Goal: Transaction & Acquisition: Obtain resource

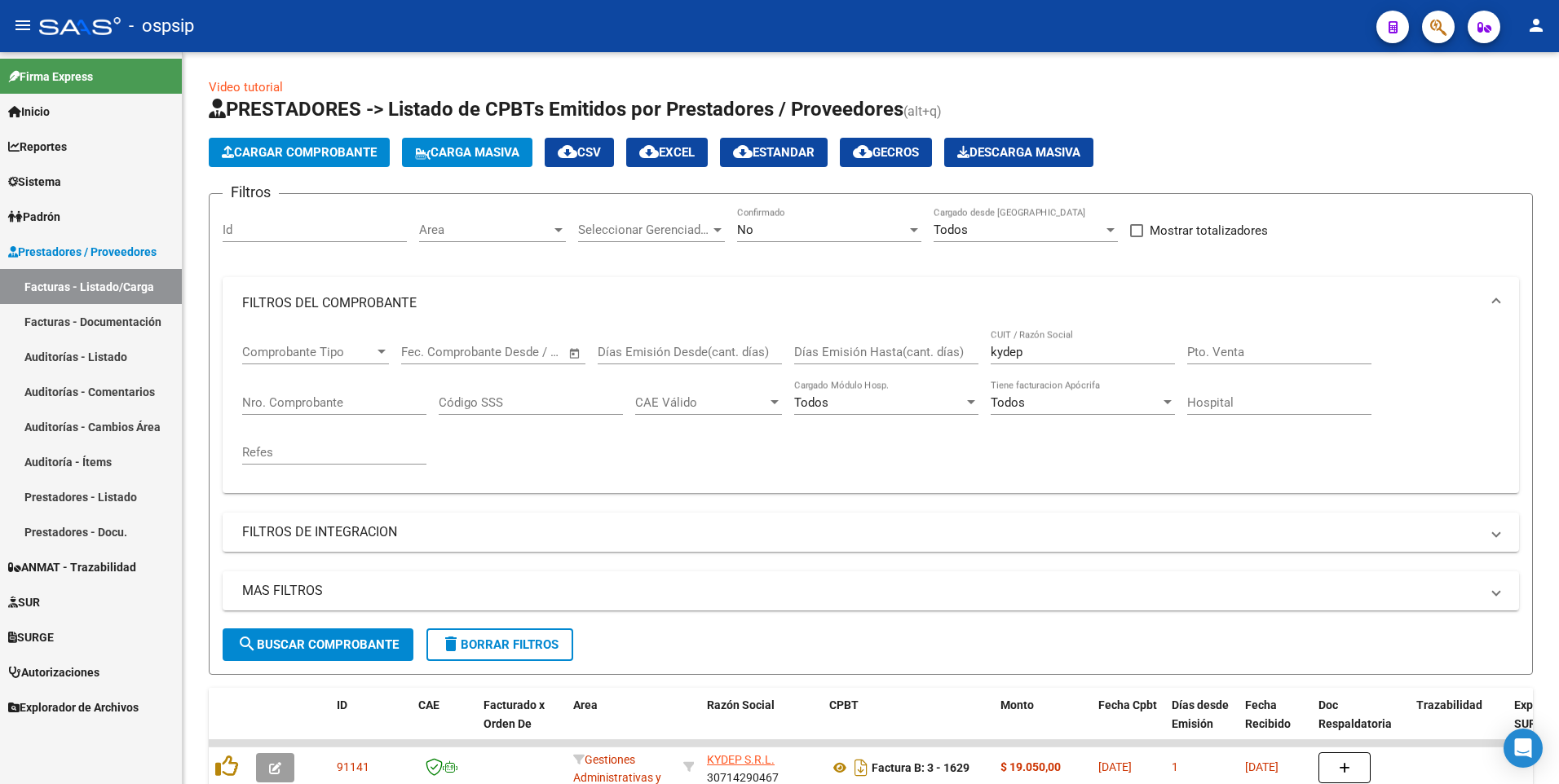
scroll to position [245, 0]
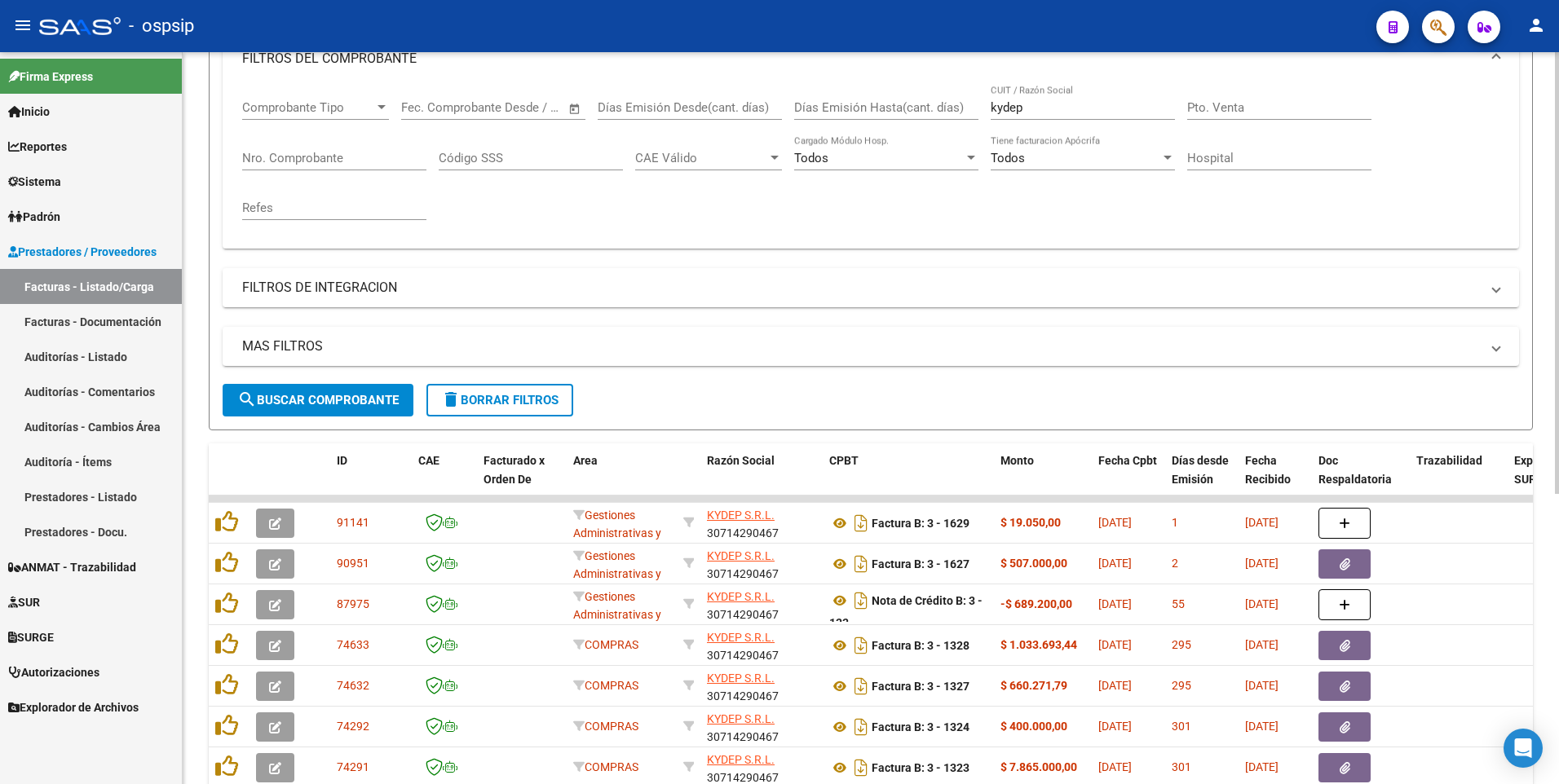
click at [314, 148] on div "Nro. Comprobante" at bounding box center [334, 152] width 185 height 35
click at [319, 159] on input "Nro. Comprobante" at bounding box center [334, 158] width 185 height 14
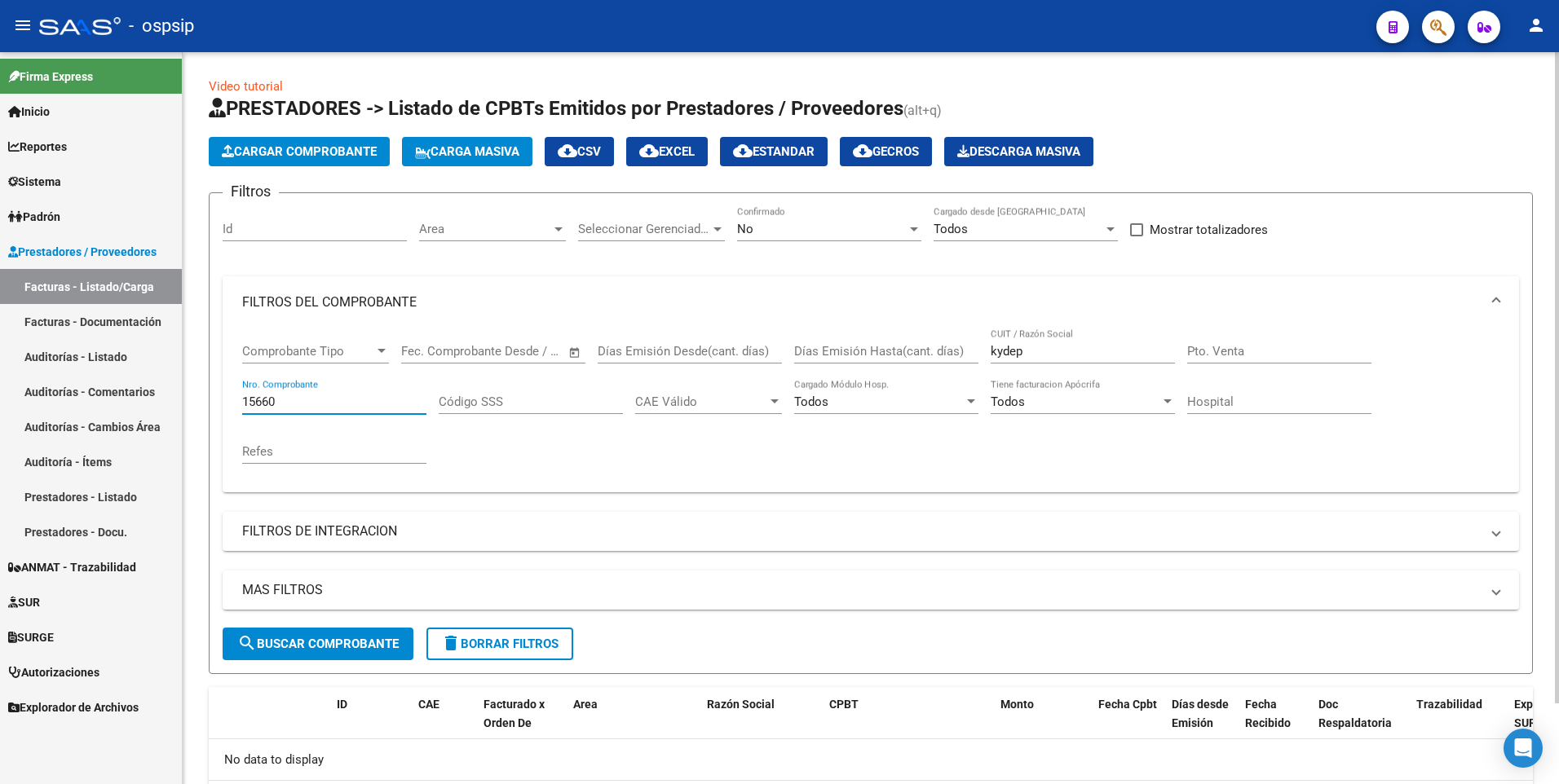
scroll to position [0, 0]
type input "15660"
click at [823, 239] on div "No Confirmado" at bounding box center [829, 224] width 185 height 35
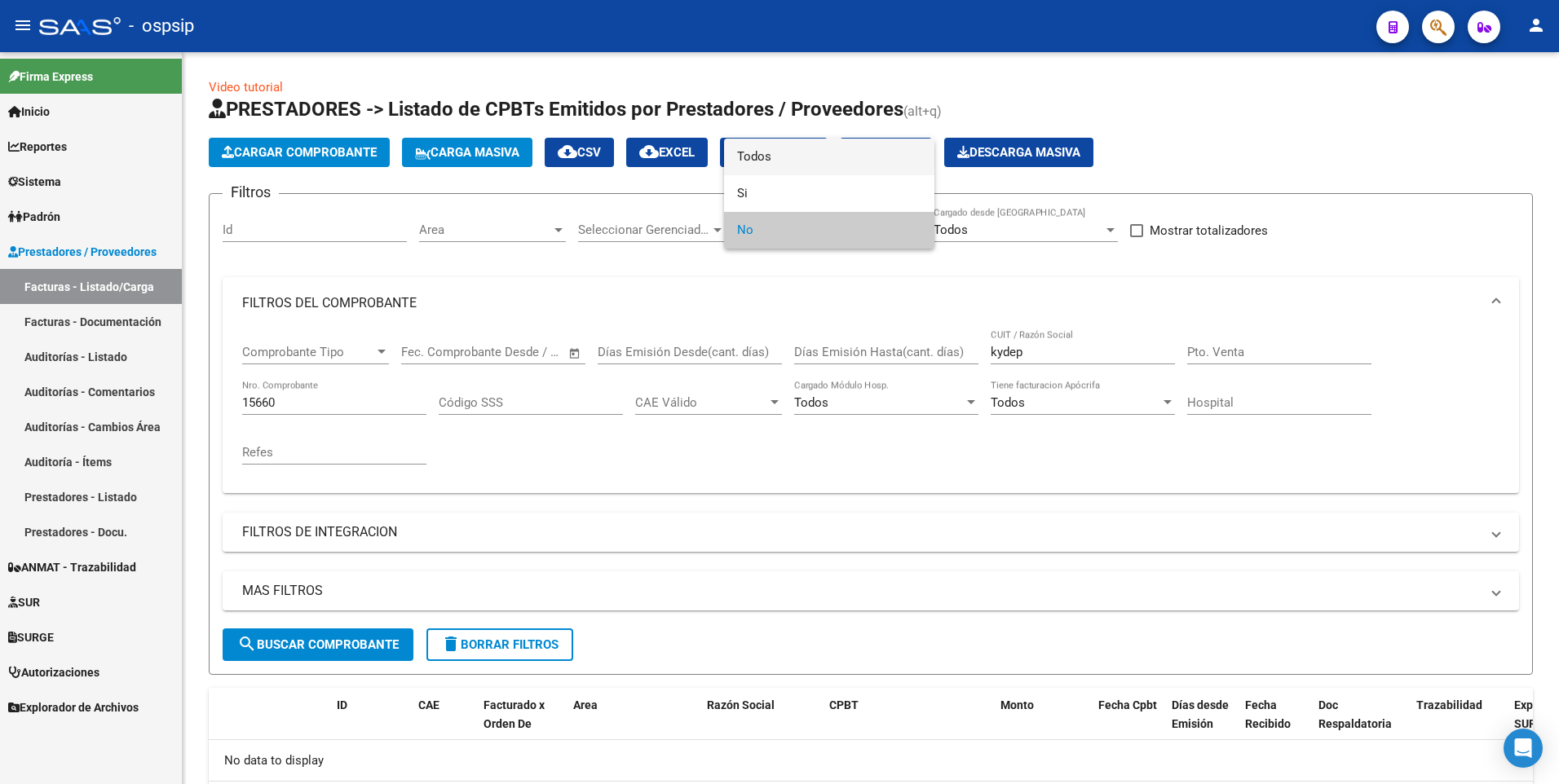
click at [826, 155] on span "Todos" at bounding box center [829, 157] width 185 height 37
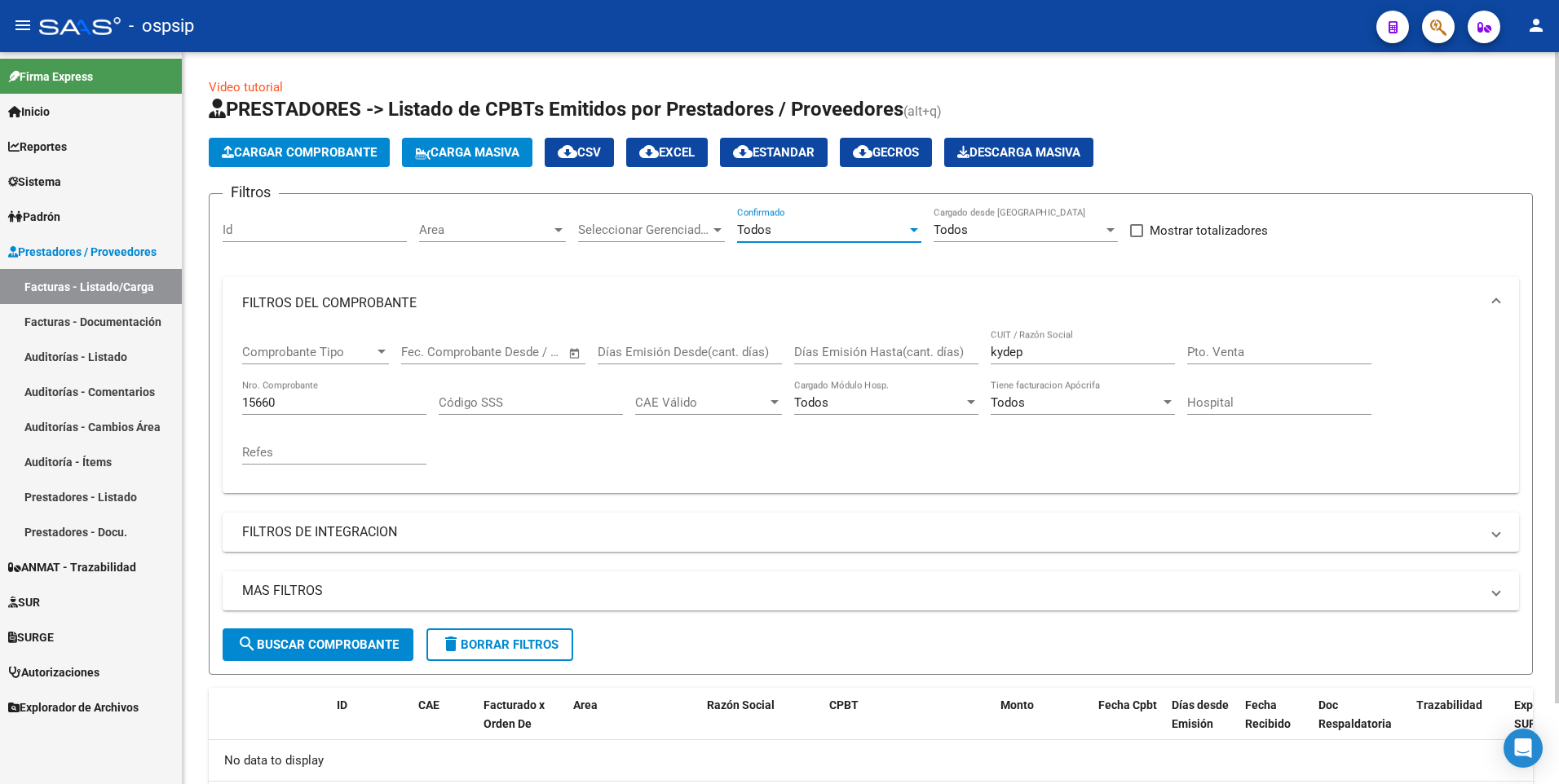
click at [350, 646] on span "search Buscar Comprobante" at bounding box center [317, 644] width 161 height 14
click at [296, 659] on button "search Buscar Comprobante" at bounding box center [318, 644] width 191 height 32
click at [798, 219] on div "Todos Confirmado" at bounding box center [829, 224] width 185 height 35
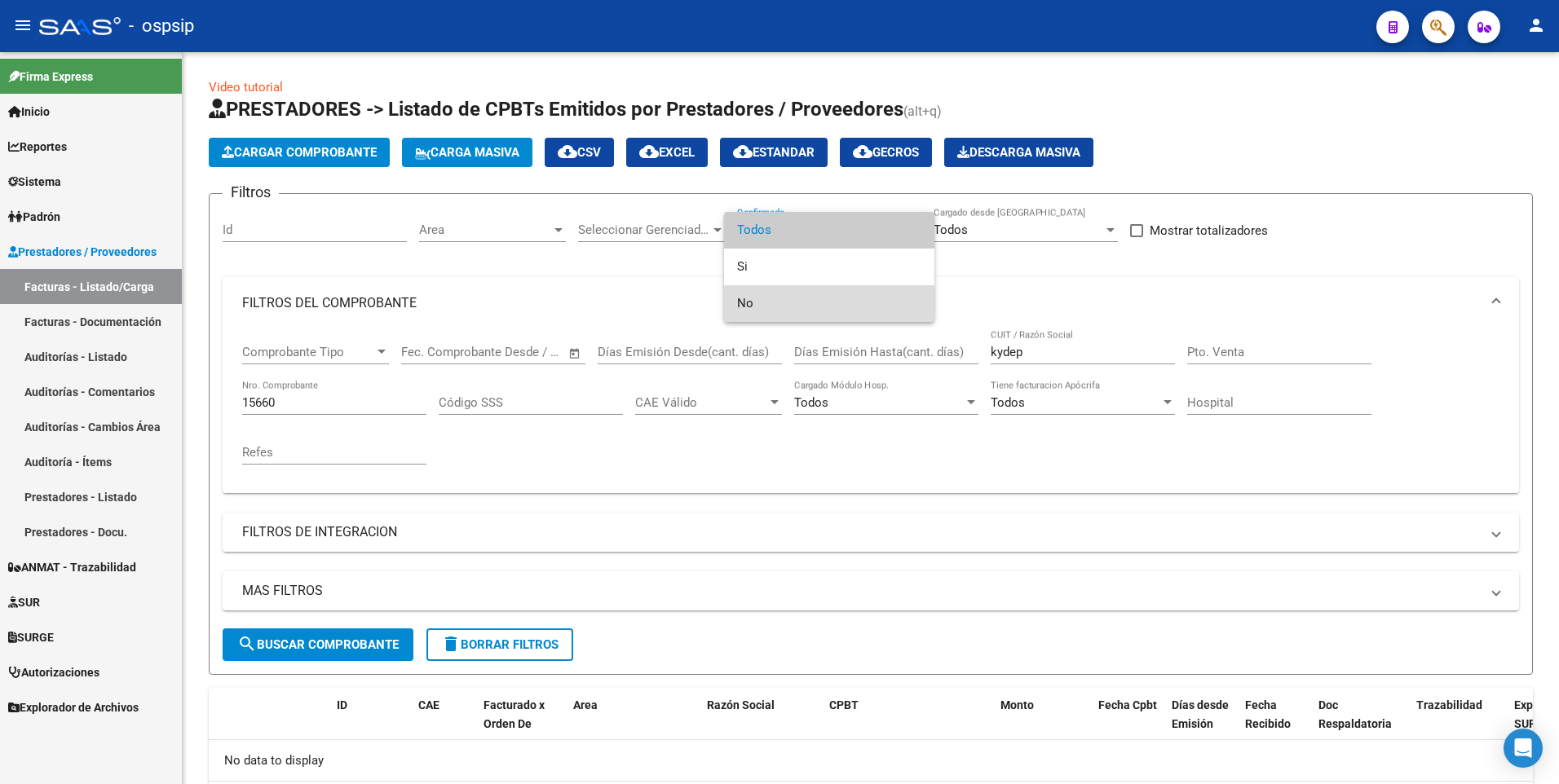
click at [749, 306] on span "No" at bounding box center [829, 303] width 185 height 37
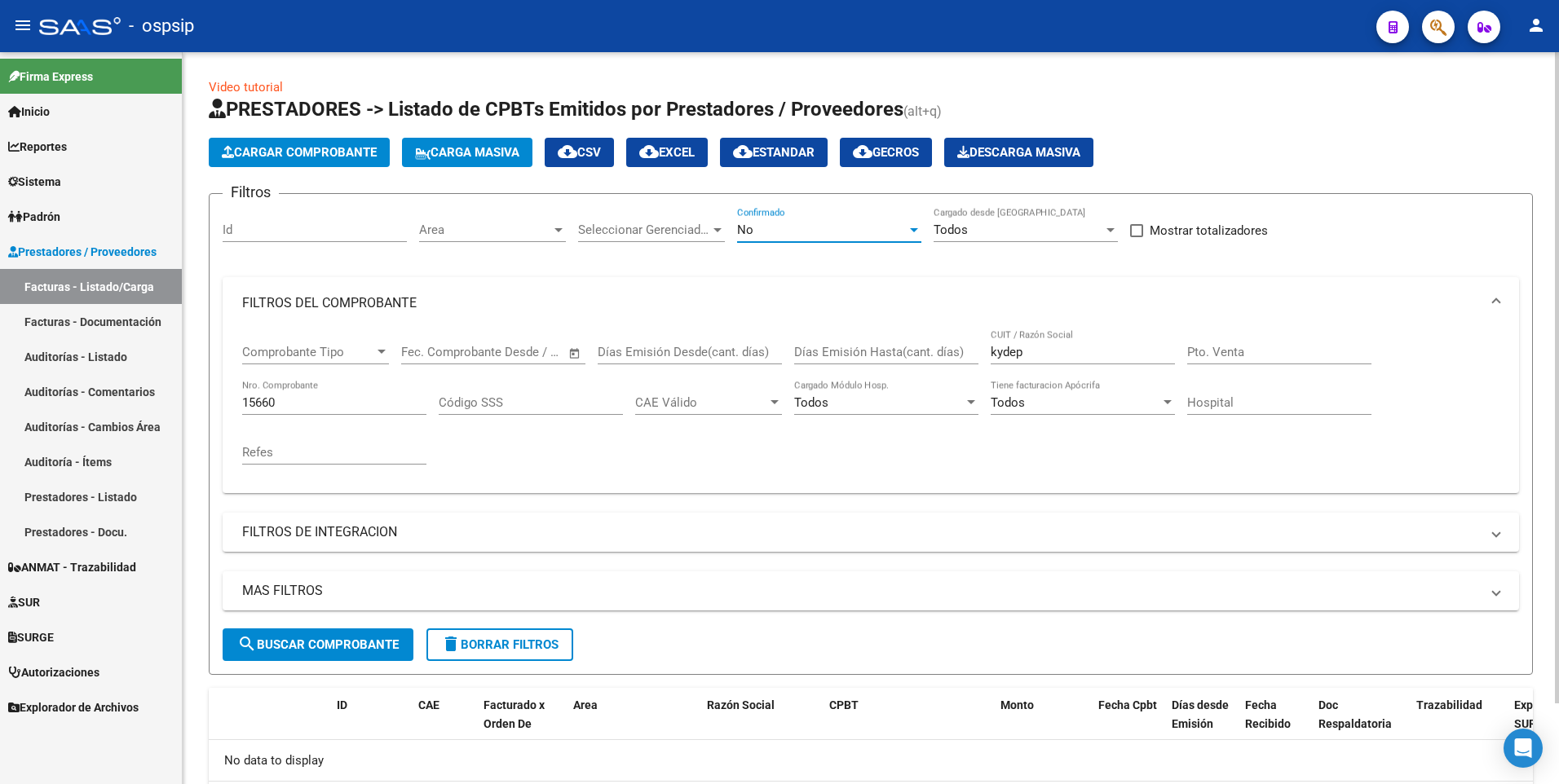
click at [285, 654] on button "search Buscar Comprobante" at bounding box center [318, 644] width 191 height 32
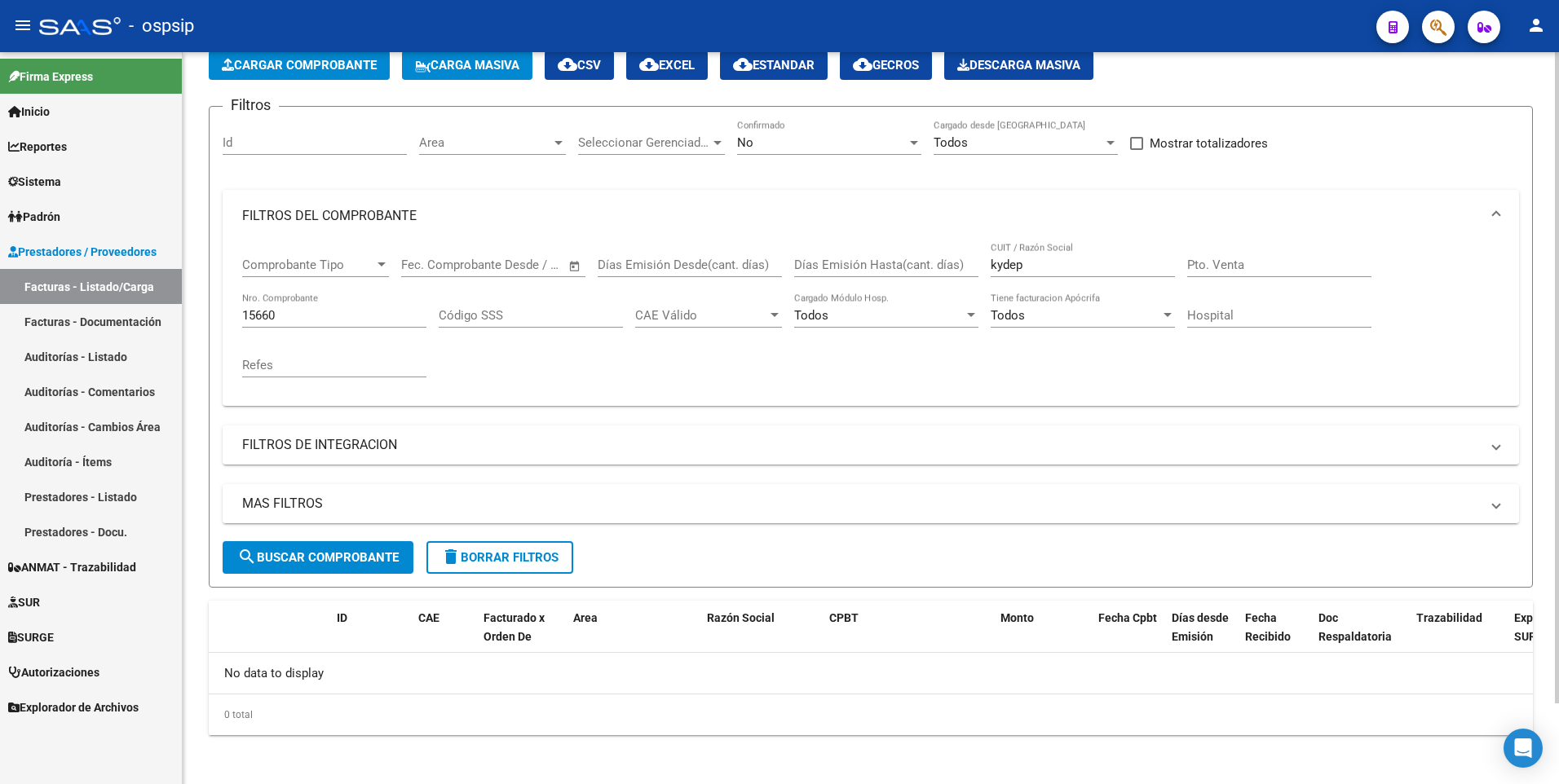
scroll to position [91, 0]
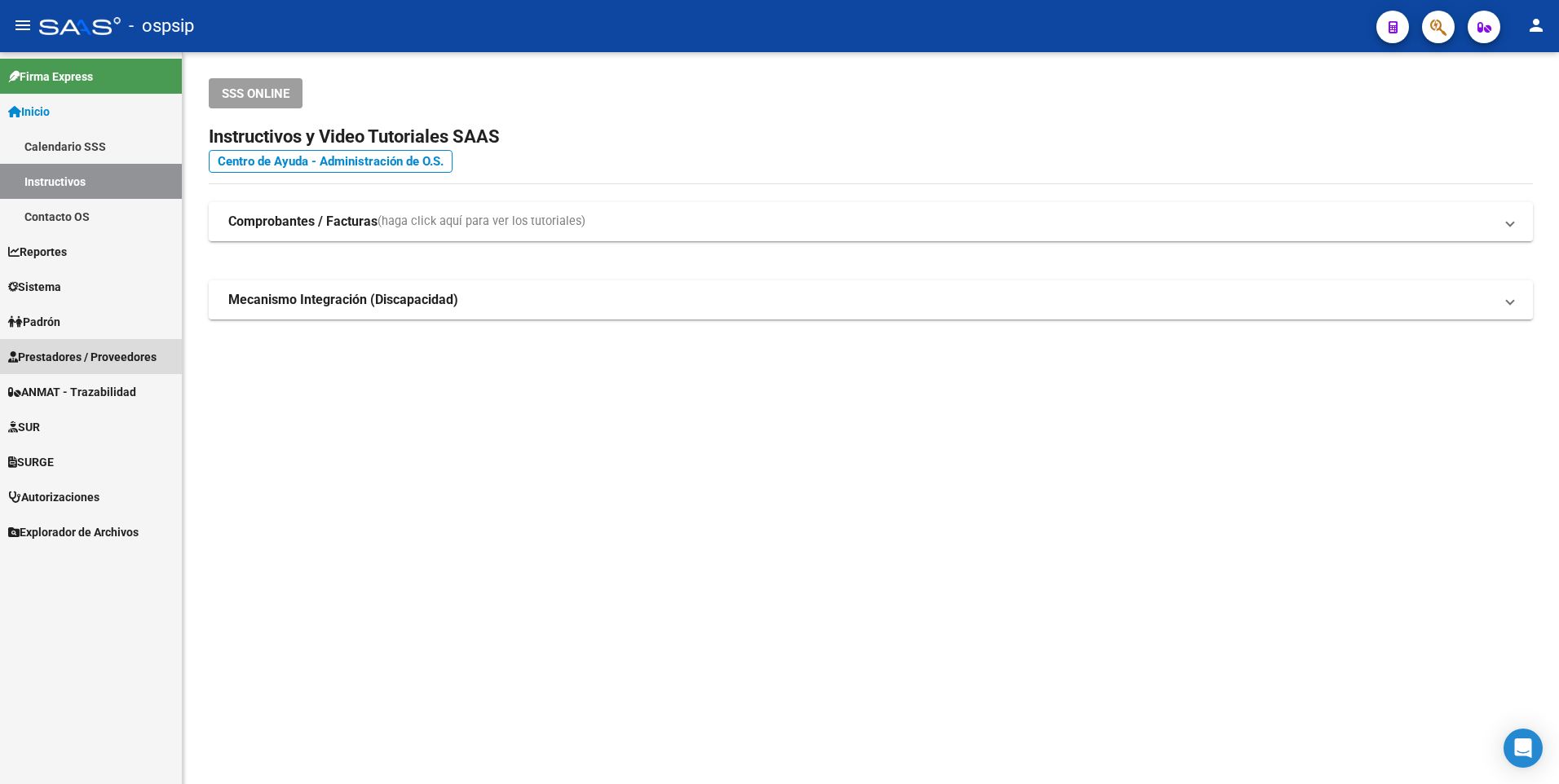
click at [82, 357] on span "Prestadores / Proveedores" at bounding box center [82, 357] width 149 height 18
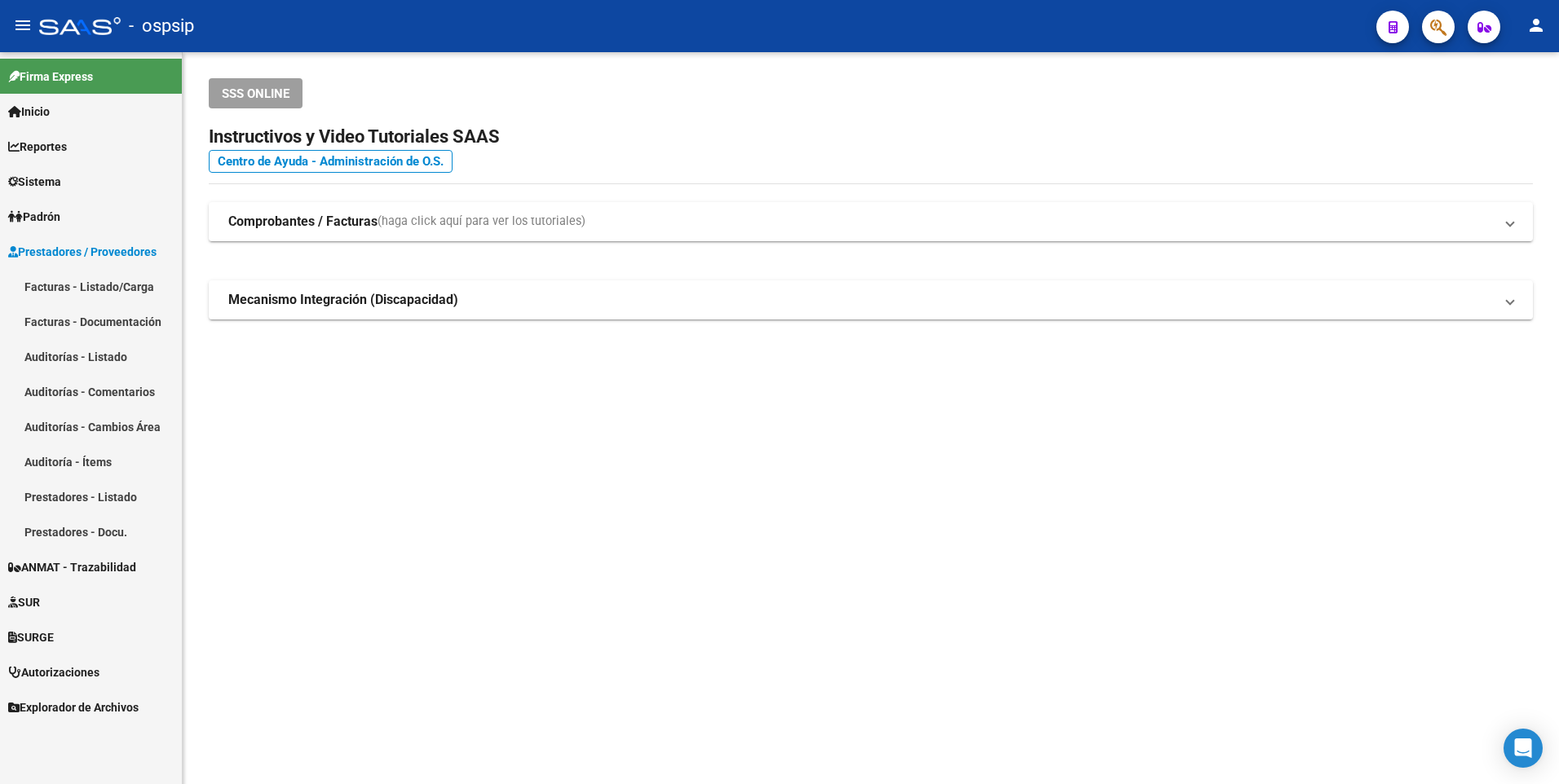
click at [95, 283] on link "Facturas - Listado/Carga" at bounding box center [91, 286] width 182 height 35
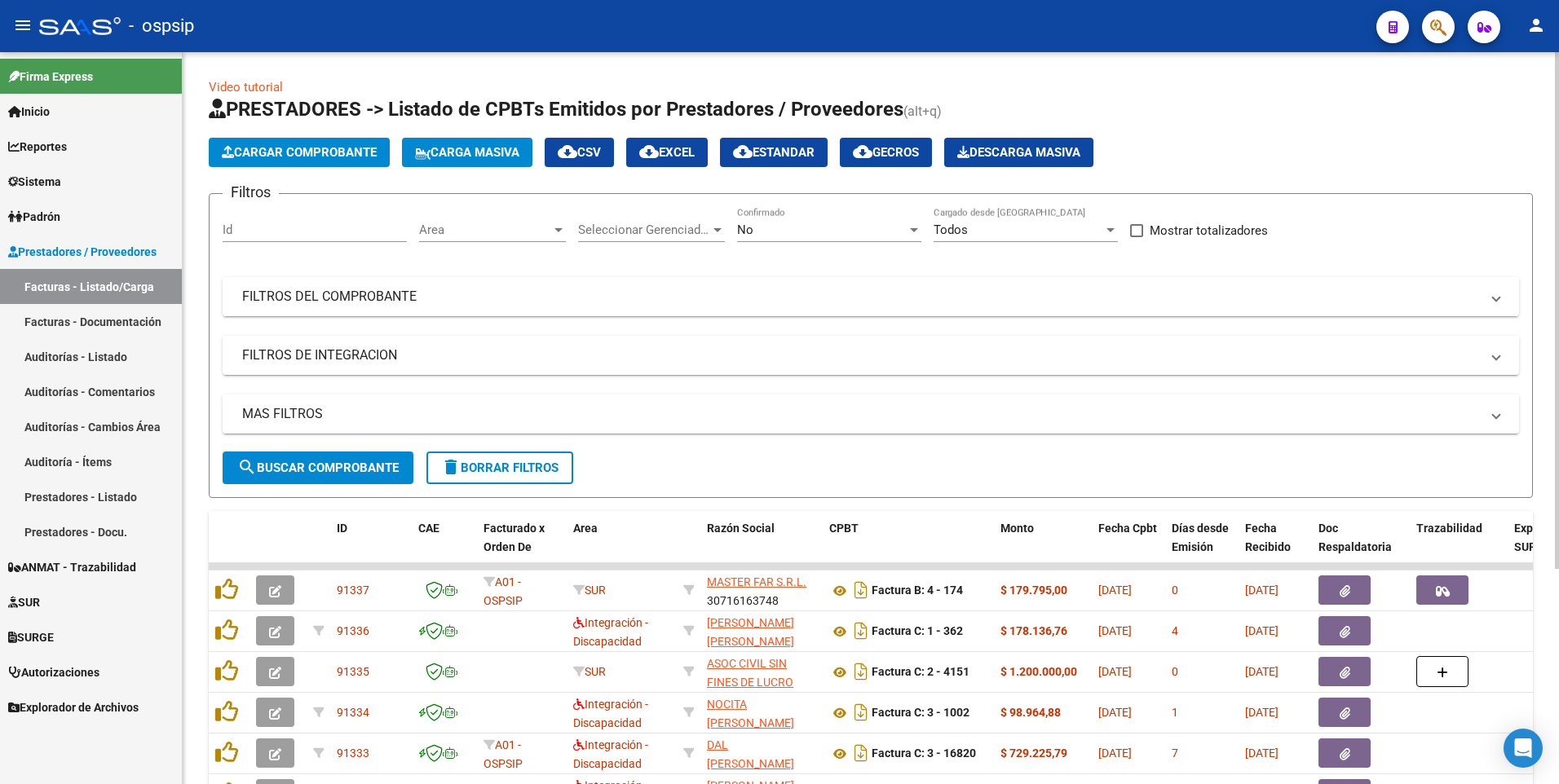
click at [296, 310] on mat-expansion-panel-header "FILTROS DEL COMPROBANTE" at bounding box center [871, 296] width 1297 height 39
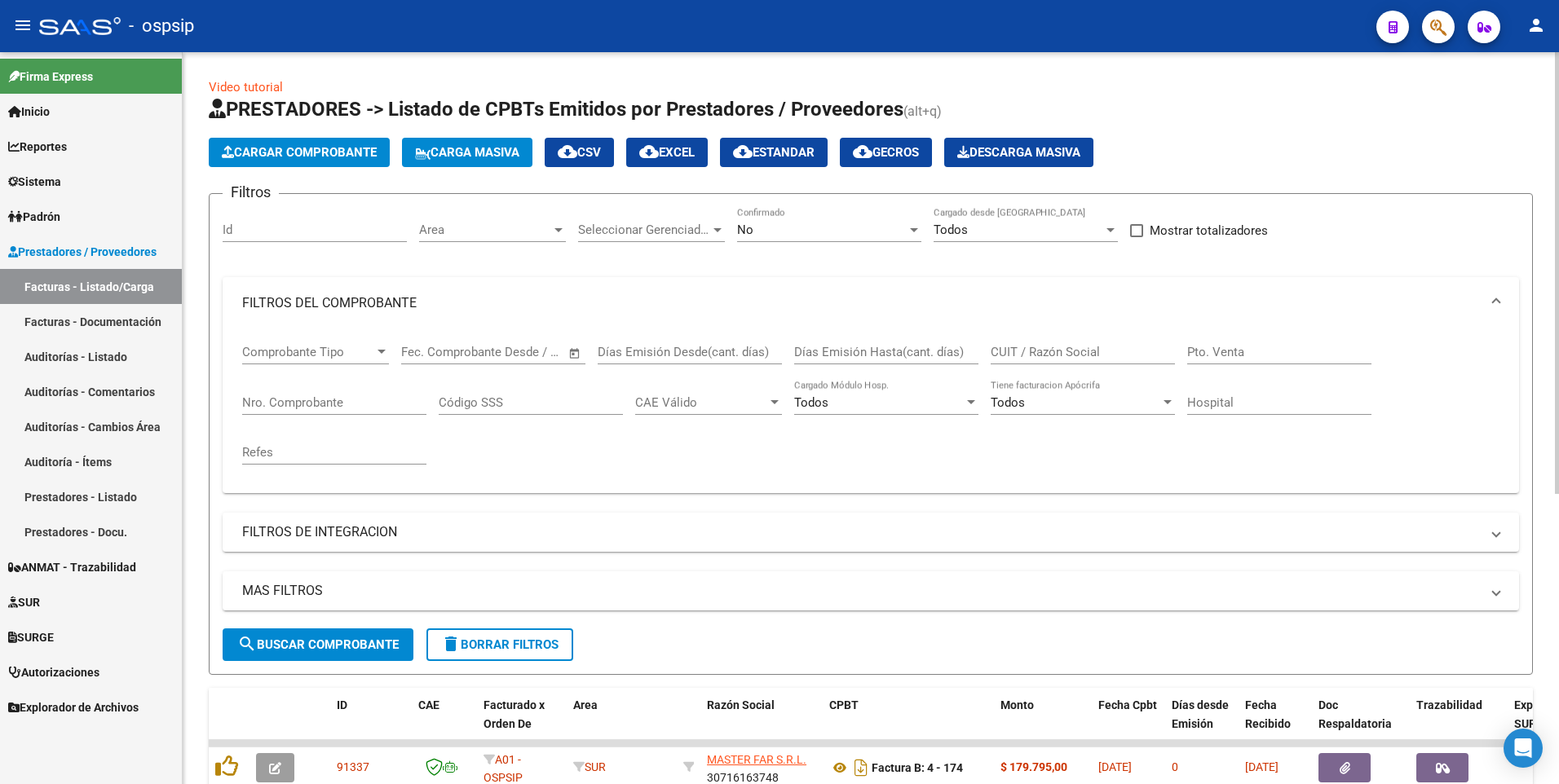
click at [325, 408] on input "Nro. Comprobante" at bounding box center [334, 402] width 185 height 14
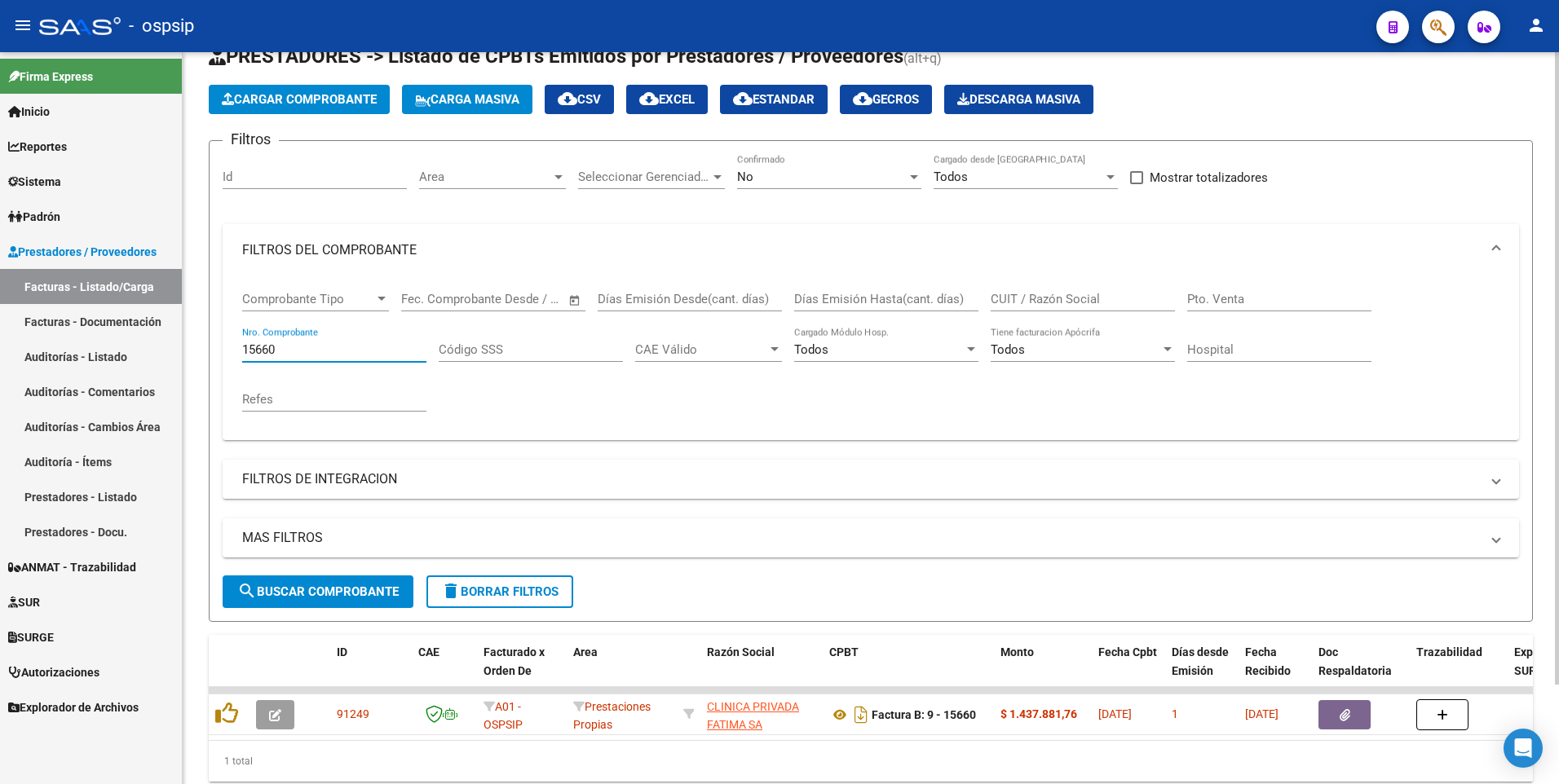
scroll to position [115, 0]
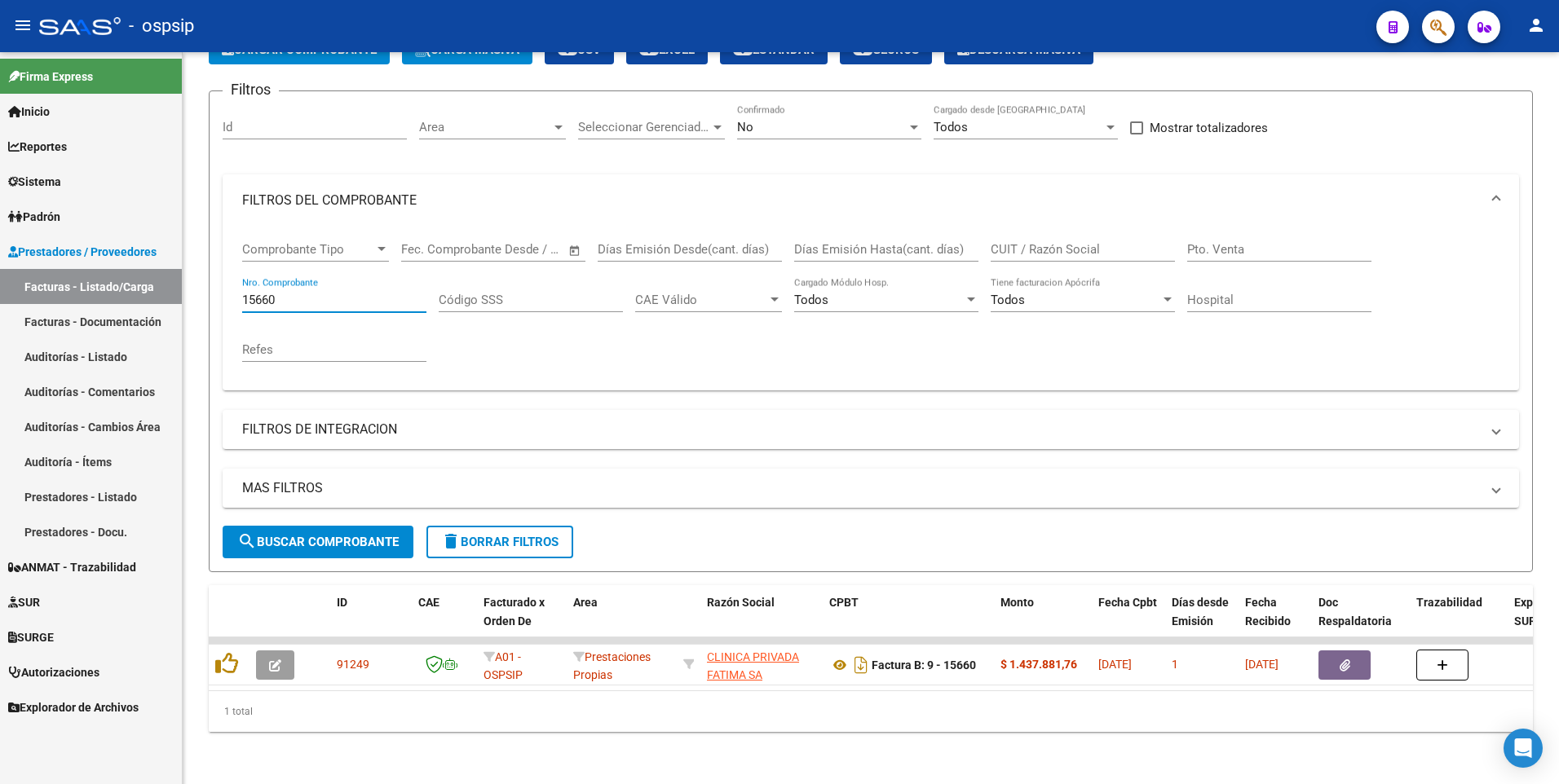
type input "15660"
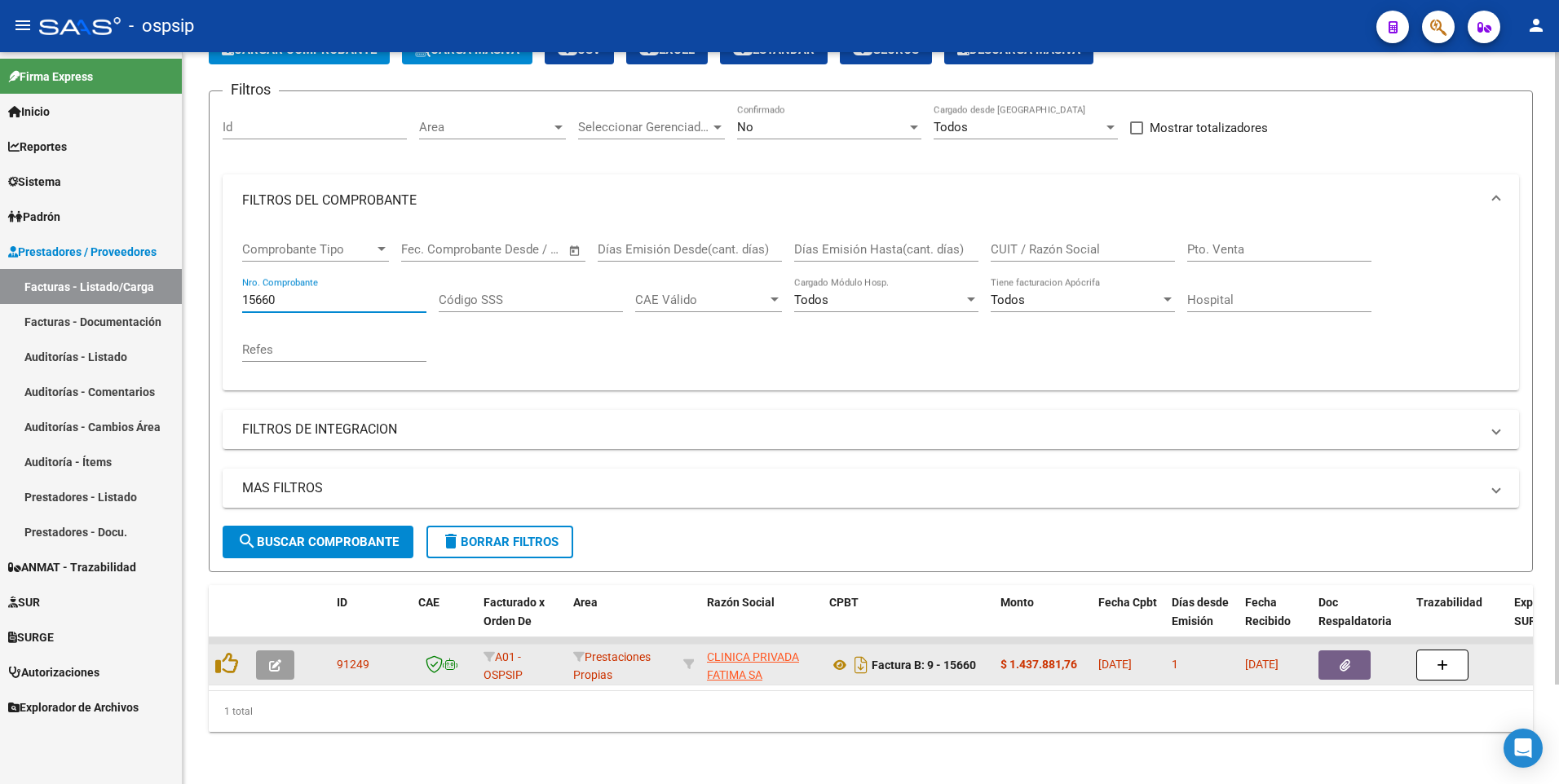
click at [1345, 659] on icon "button" at bounding box center [1346, 665] width 11 height 13
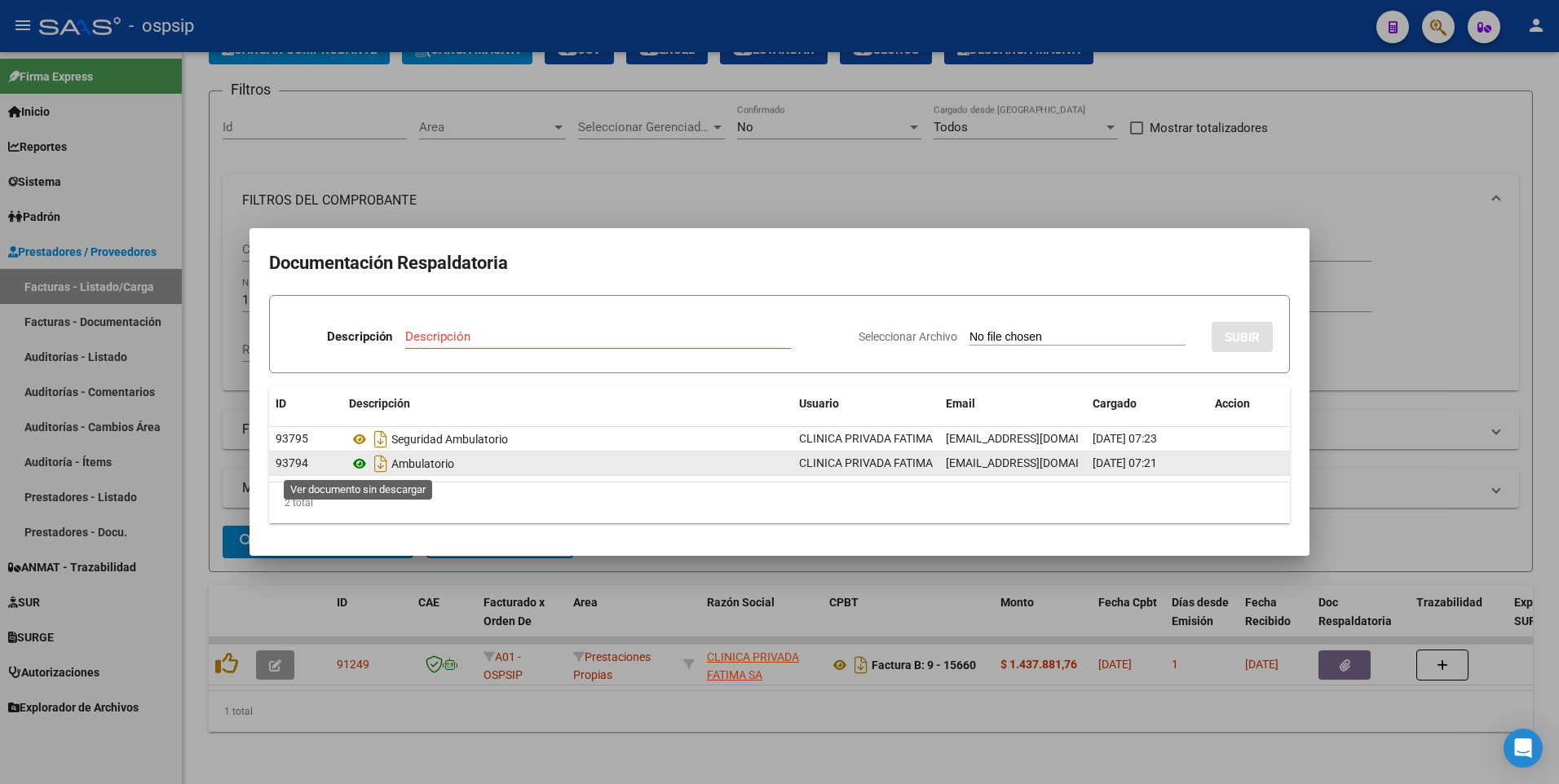
click at [352, 466] on icon at bounding box center [360, 464] width 22 height 20
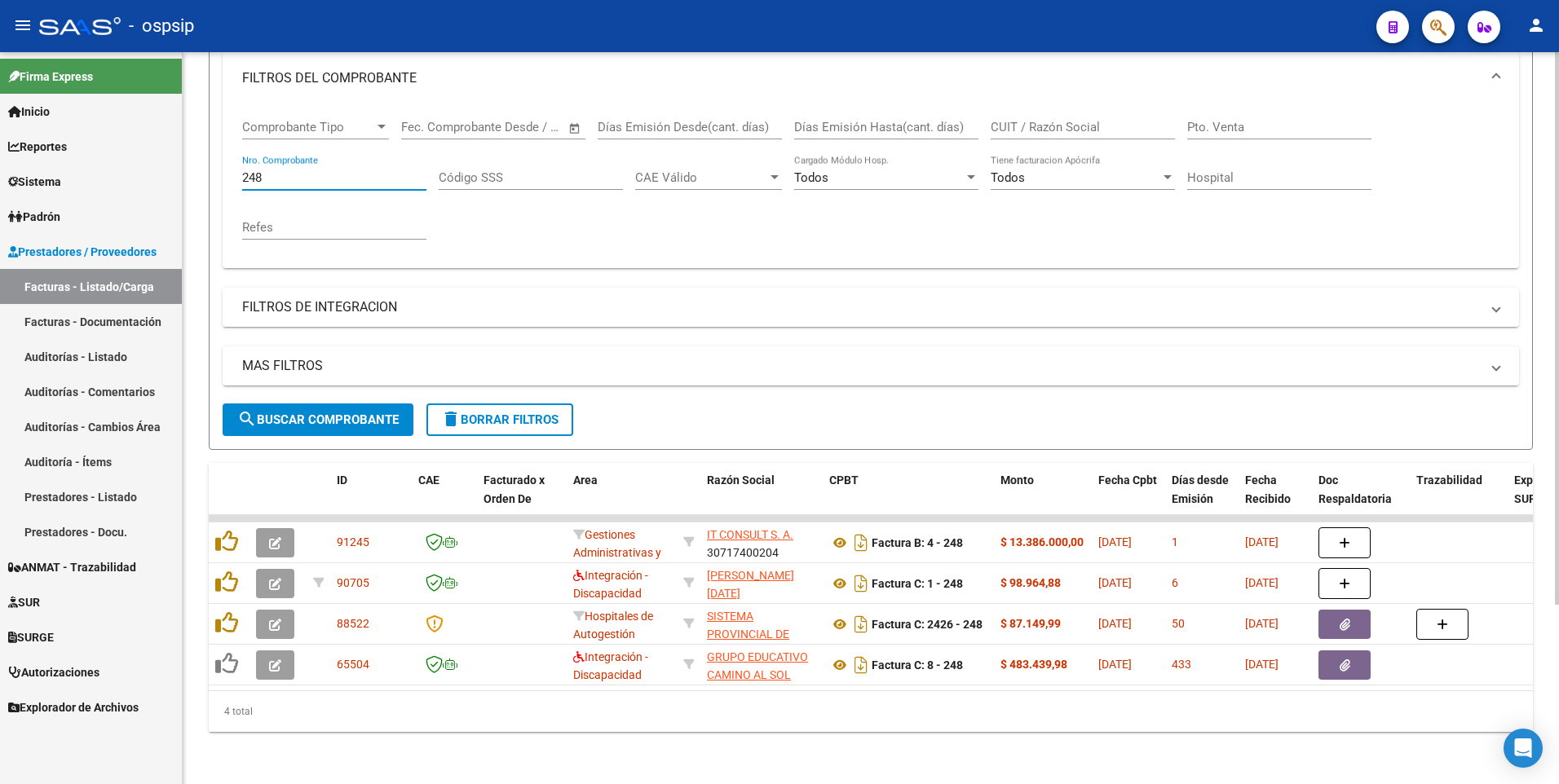
scroll to position [237, 0]
